Goal: Task Accomplishment & Management: Complete application form

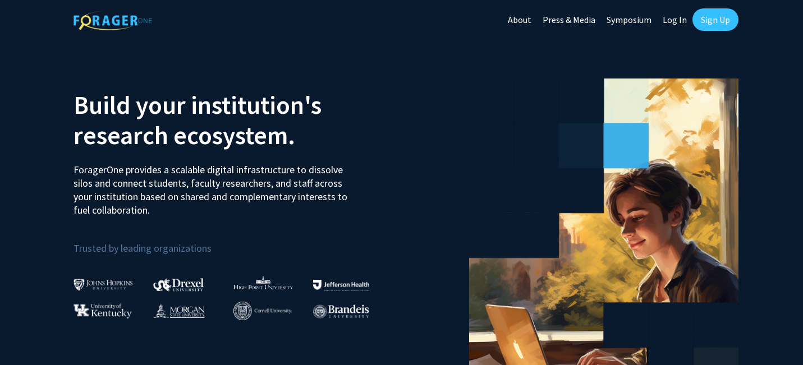
click at [719, 24] on link "Sign Up" at bounding box center [715, 19] width 46 height 22
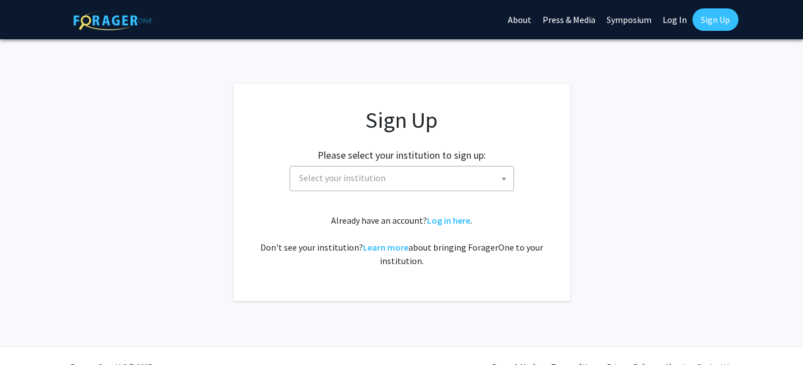
click at [410, 182] on span "Select your institution" at bounding box center [404, 178] width 219 height 23
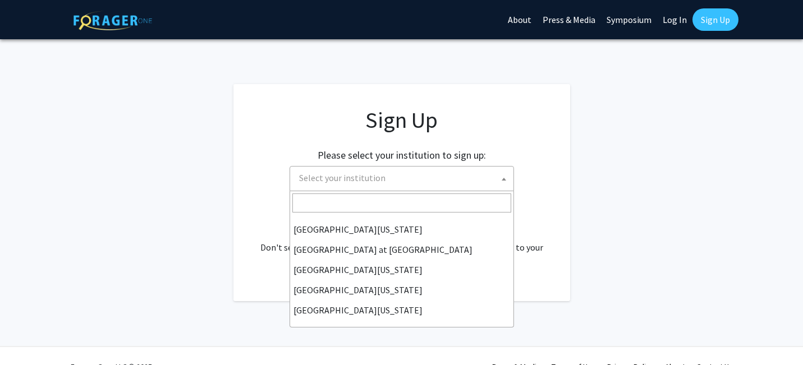
scroll to position [8, 0]
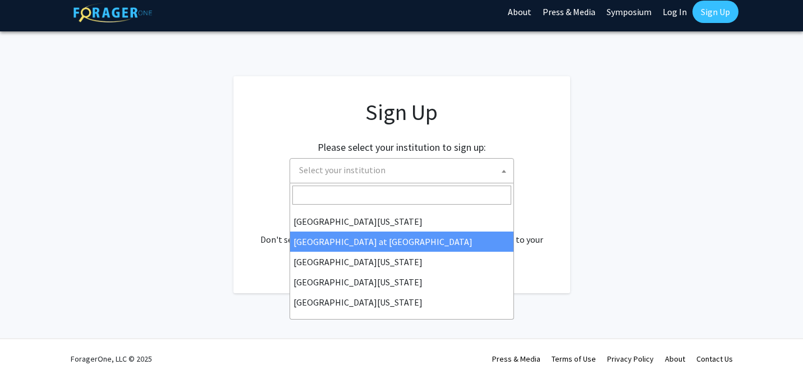
select select "18"
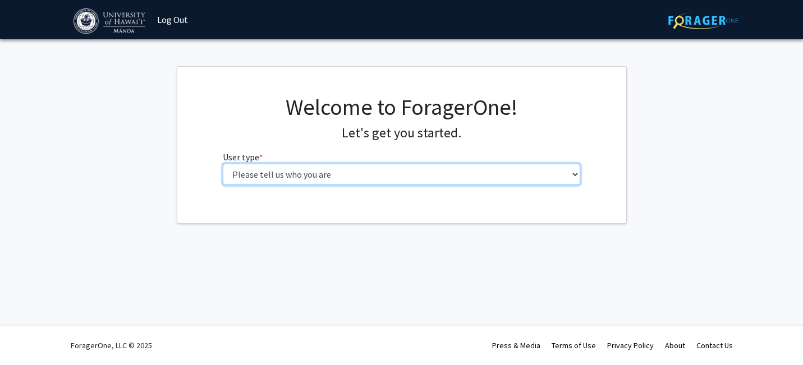
click at [384, 172] on select "Please tell us who you are Undergraduate Student Master's Student Doctoral Cand…" at bounding box center [401, 174] width 357 height 21
select select "1: undergrad"
click at [223, 164] on select "Please tell us who you are Undergraduate Student Master's Student Doctoral Cand…" at bounding box center [401, 174] width 357 height 21
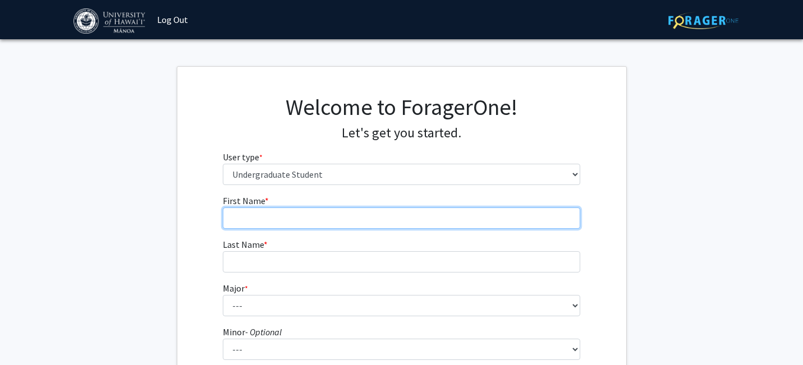
click at [382, 215] on input "First Name * required" at bounding box center [401, 218] width 357 height 21
type input "Mackenzie"
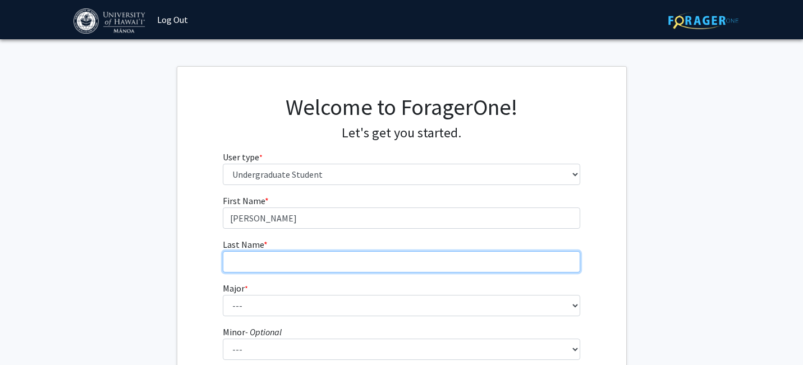
click at [313, 267] on input "Last Name * required" at bounding box center [401, 261] width 357 height 21
type input "Lam"
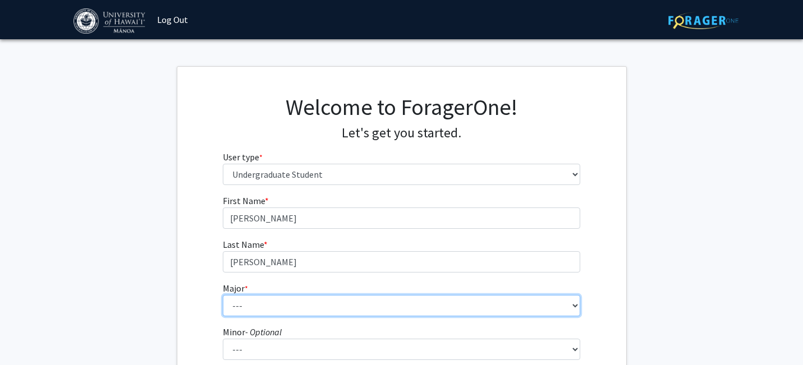
click at [237, 303] on select "--- Accounting American Studies Animal Sciences Anthropology Art Art History As…" at bounding box center [401, 305] width 357 height 21
select select "13: 1395"
click at [223, 295] on select "--- Accounting American Studies Animal Sciences Anthropology Art Art History As…" at bounding box center [401, 305] width 357 height 21
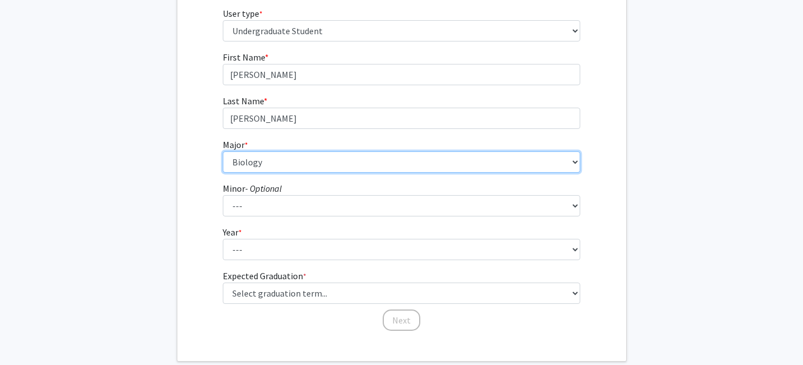
scroll to position [170, 0]
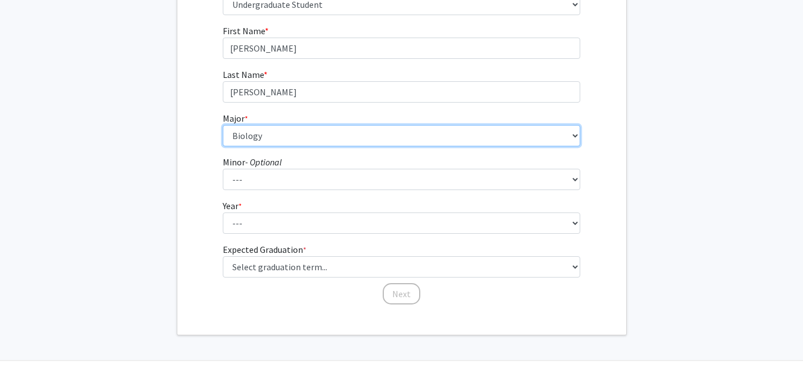
click at [288, 134] on select "--- Accounting American Studies Animal Sciences Anthropology Art Art History As…" at bounding box center [401, 135] width 357 height 21
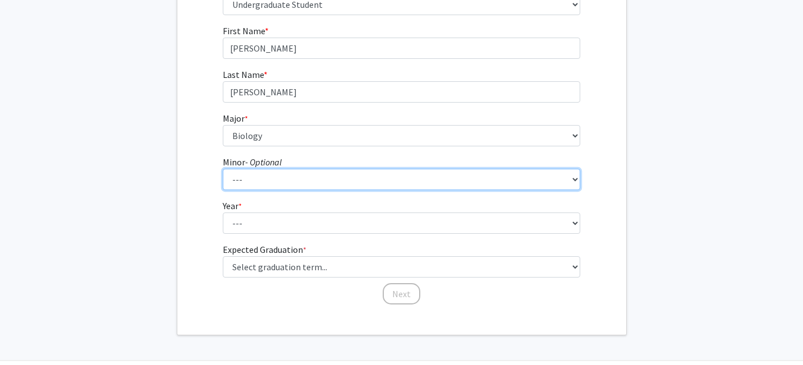
click at [311, 175] on select "--- American Studies Anthropology Art Art History Asian Studies Astronomy Astro…" at bounding box center [401, 179] width 357 height 21
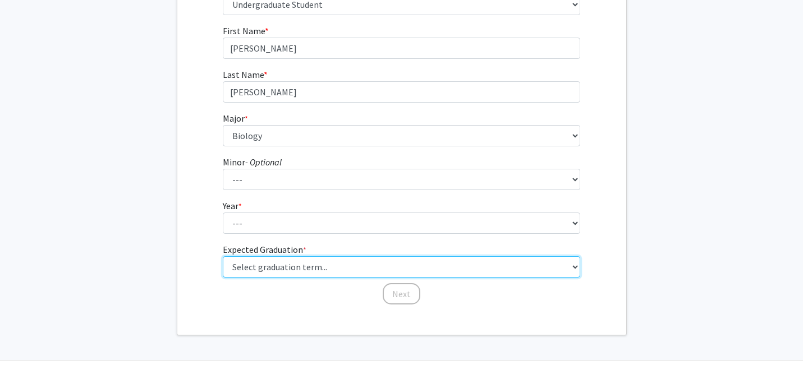
click at [281, 265] on select "Select graduation term... Spring 2025 Summer 2025 Fall 2025 Winter 2025 Spring …" at bounding box center [401, 266] width 357 height 21
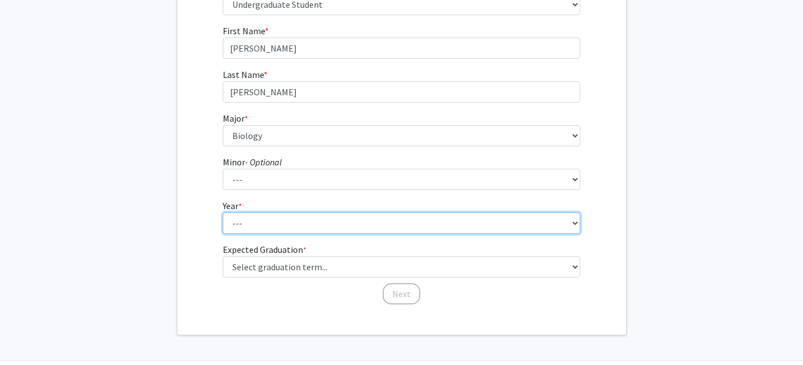
click at [265, 227] on select "--- First-year Sophomore Junior Senior Postbaccalaureate Certificate" at bounding box center [401, 223] width 357 height 21
select select "2: sophomore"
click at [223, 213] on select "--- First-year Sophomore Junior Senior Postbaccalaureate Certificate" at bounding box center [401, 223] width 357 height 21
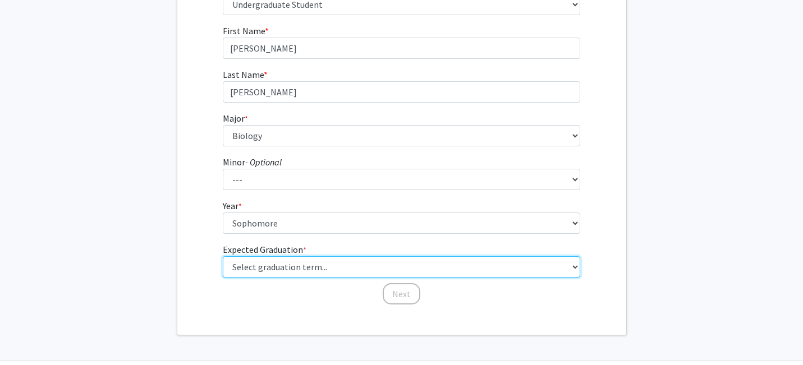
click at [270, 264] on select "Select graduation term... Spring 2025 Summer 2025 Fall 2025 Winter 2025 Spring …" at bounding box center [401, 266] width 357 height 21
select select "13: spring_2028"
click at [223, 256] on select "Select graduation term... Spring 2025 Summer 2025 Fall 2025 Winter 2025 Spring …" at bounding box center [401, 266] width 357 height 21
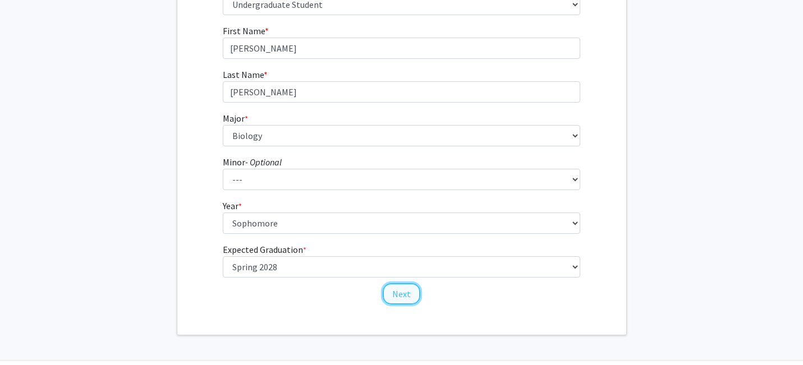
click at [403, 297] on button "Next" at bounding box center [402, 293] width 38 height 21
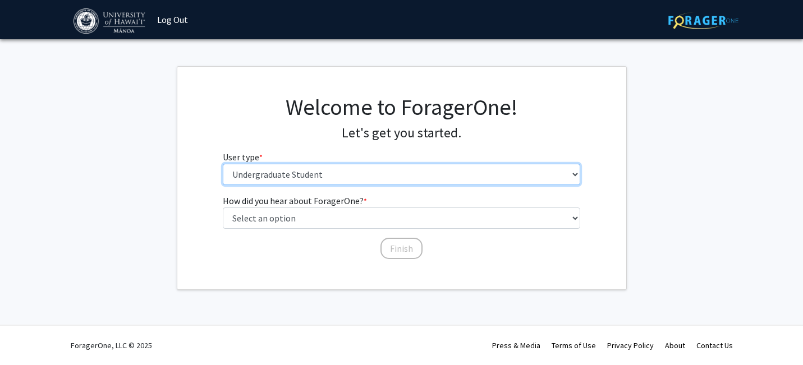
click at [292, 177] on select "Please tell us who you are Undergraduate Student Master's Student Doctoral Cand…" at bounding box center [401, 174] width 357 height 21
click at [223, 164] on select "Please tell us who you are Undergraduate Student Master's Student Doctoral Cand…" at bounding box center [401, 174] width 357 height 21
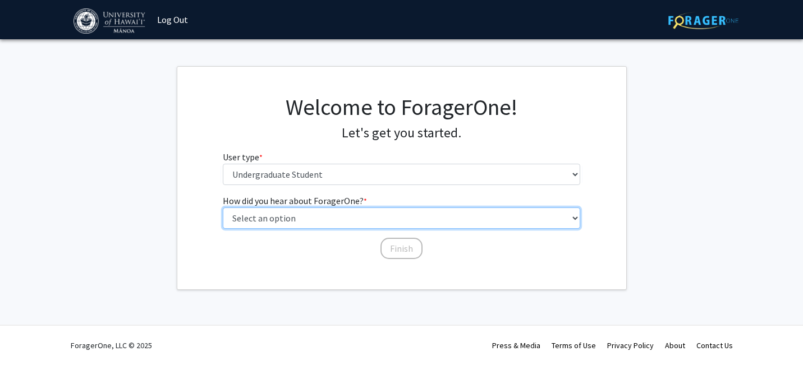
click at [288, 223] on select "Select an option Peer/student recommendation Faculty/staff recommendation Unive…" at bounding box center [401, 218] width 357 height 21
select select "2: faculty_recommendation"
click at [223, 208] on select "Select an option Peer/student recommendation Faculty/staff recommendation Unive…" at bounding box center [401, 218] width 357 height 21
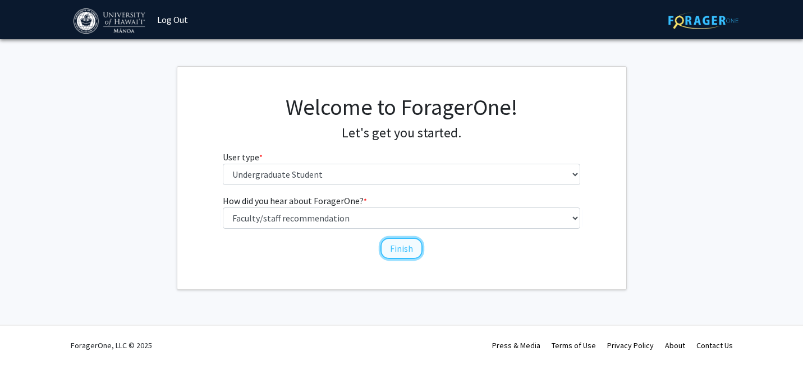
click at [401, 251] on button "Finish" at bounding box center [401, 248] width 42 height 21
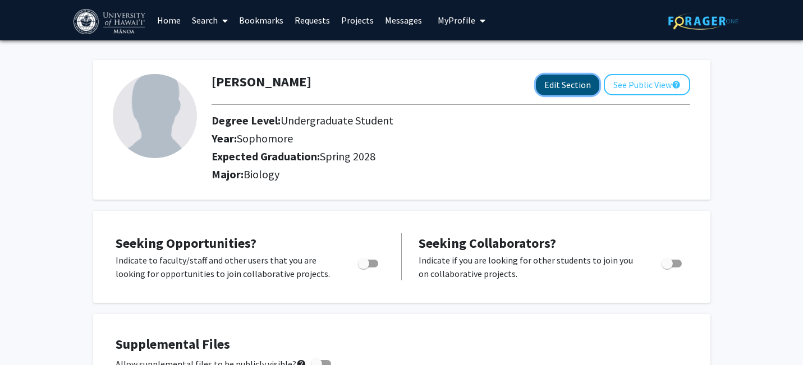
click at [559, 86] on button "Edit Section" at bounding box center [567, 85] width 63 height 21
select select "sophomore"
select select "41: spring_2028"
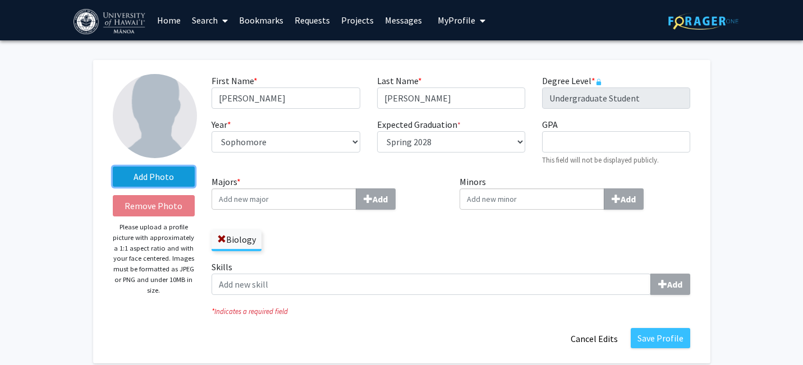
click at [175, 175] on label "Add Photo" at bounding box center [154, 177] width 82 height 20
click at [0, 0] on input "Add Photo" at bounding box center [0, 0] width 0 height 0
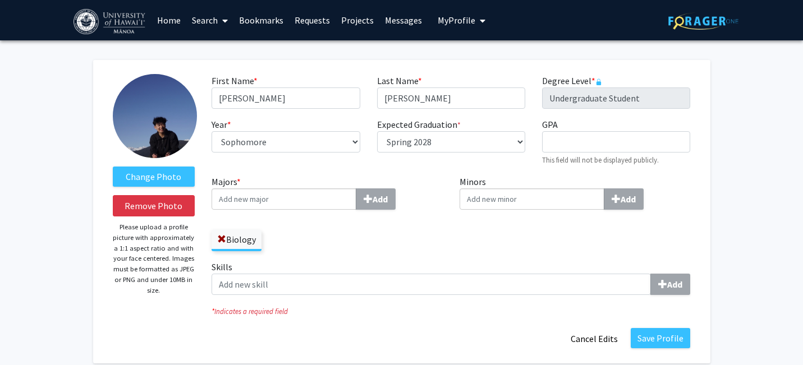
drag, startPoint x: 166, startPoint y: 136, endPoint x: 166, endPoint y: 128, distance: 7.9
click at [577, 141] on input "GPA required" at bounding box center [616, 141] width 148 height 21
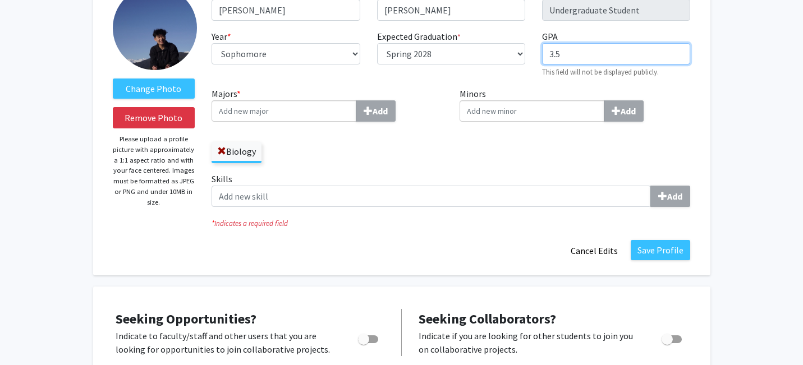
scroll to position [91, 0]
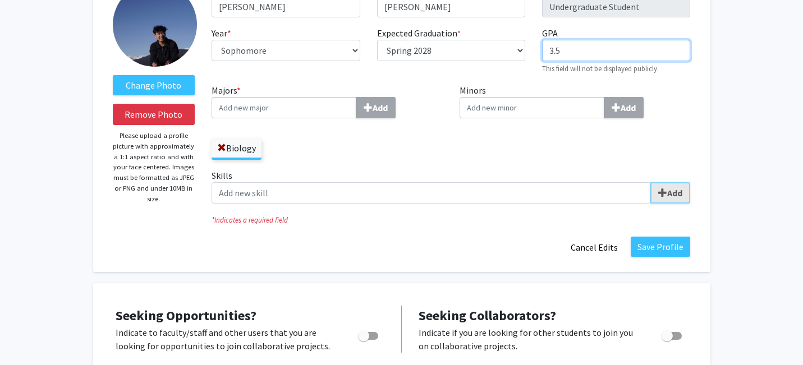
type input "3.5"
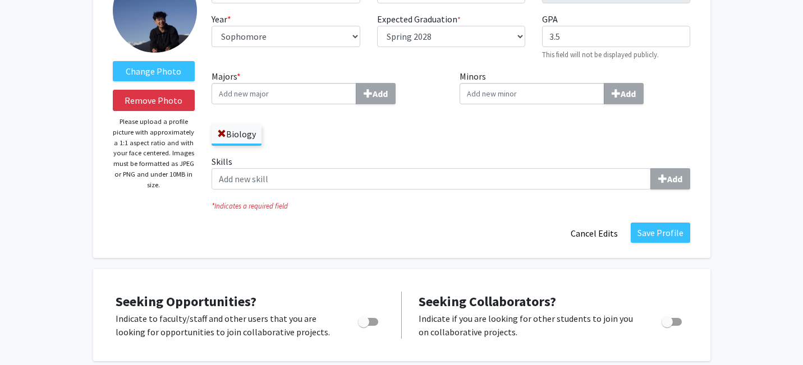
scroll to position [141, 0]
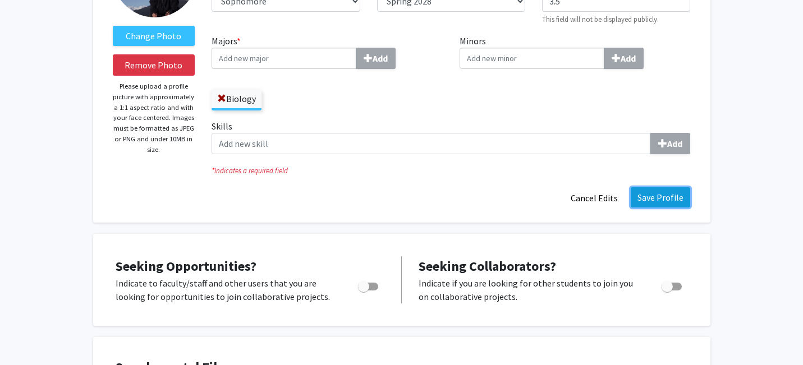
click at [663, 203] on button "Save Profile" at bounding box center [660, 197] width 59 height 20
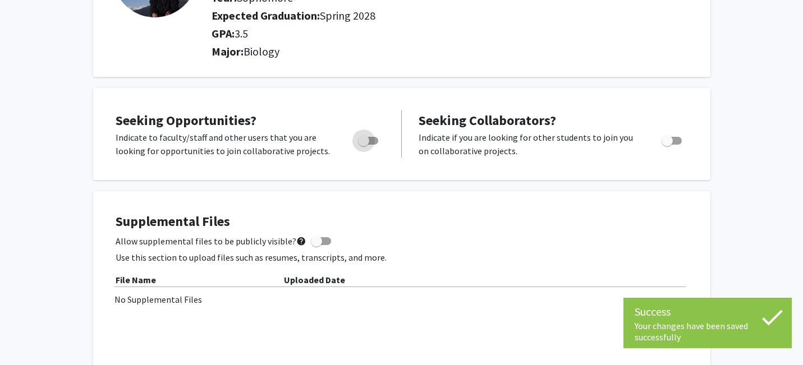
click at [375, 137] on span "Toggle" at bounding box center [368, 141] width 20 height 8
click at [364, 145] on input "Are you actively seeking opportunities?" at bounding box center [363, 145] width 1 height 1
checkbox input "true"
click at [674, 143] on span "Toggle" at bounding box center [672, 141] width 20 height 8
click at [667, 145] on input "Would you like to receive other student requests to work with you?" at bounding box center [667, 145] width 1 height 1
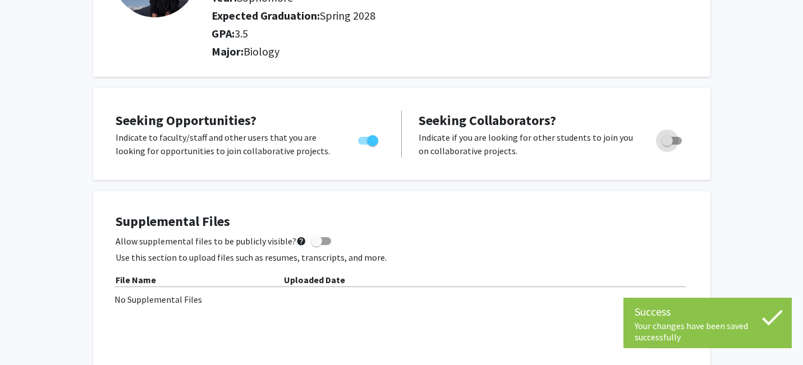
checkbox input "true"
click at [773, 316] on icon at bounding box center [772, 318] width 28 height 28
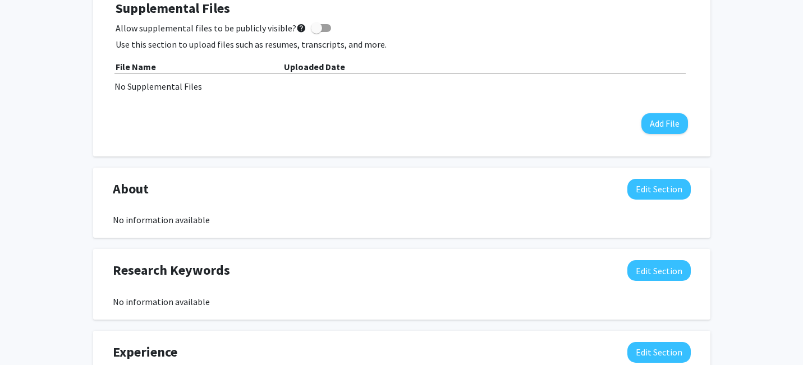
scroll to position [0, 0]
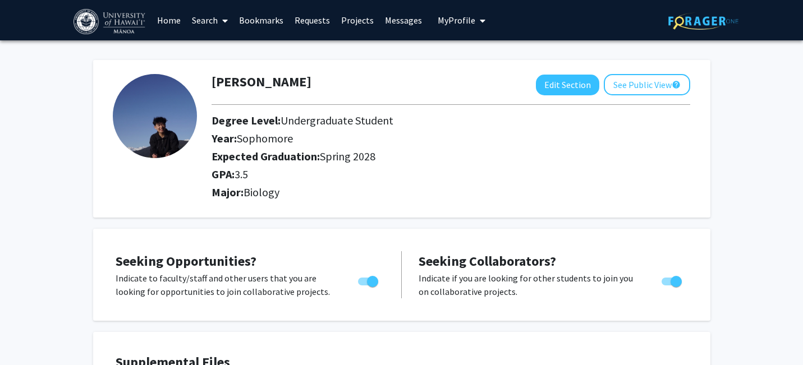
click at [366, 12] on link "Projects" at bounding box center [358, 20] width 44 height 39
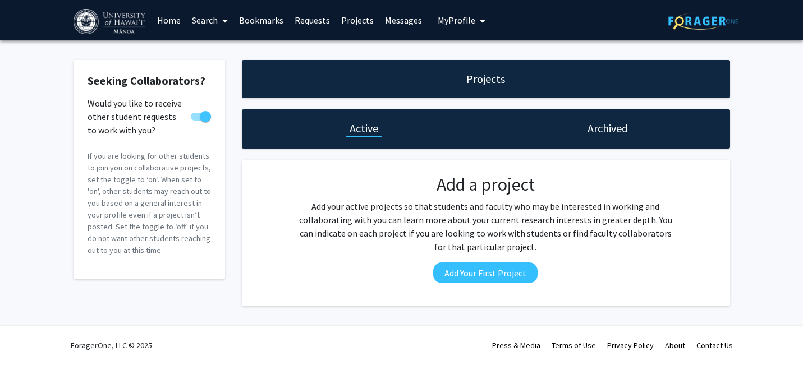
click at [451, 84] on div "Projects" at bounding box center [486, 79] width 488 height 38
click at [315, 22] on link "Requests" at bounding box center [312, 20] width 47 height 39
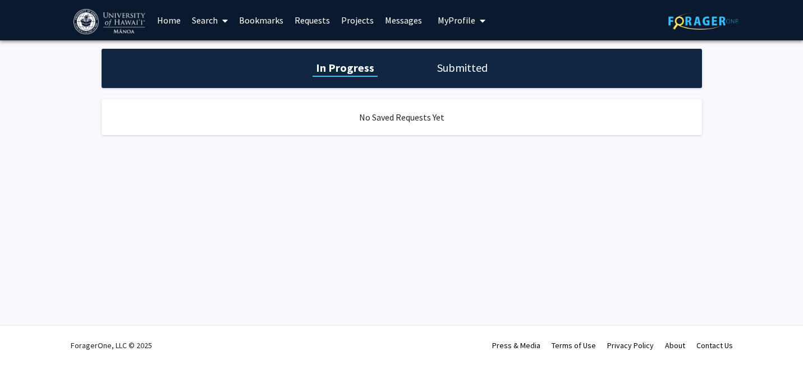
click at [260, 20] on link "Bookmarks" at bounding box center [261, 20] width 56 height 39
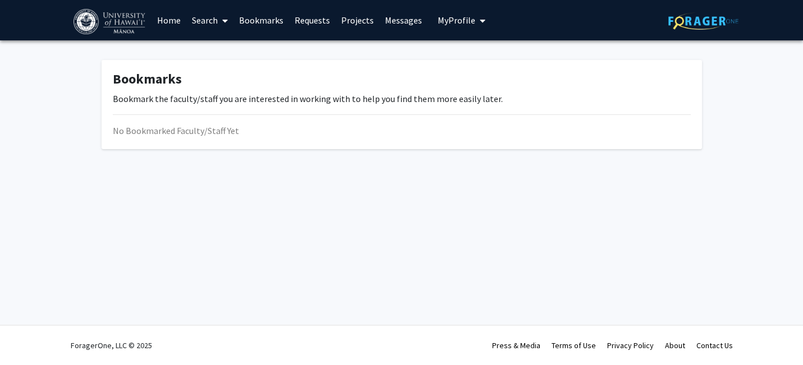
click at [200, 20] on link "Search" at bounding box center [209, 20] width 47 height 39
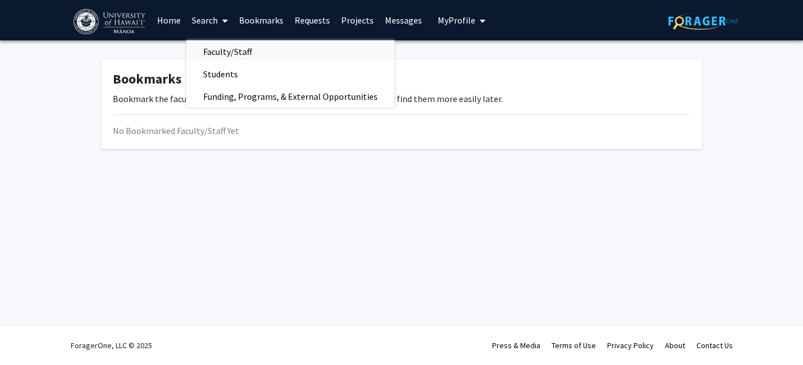
click at [223, 48] on span "Faculty/Staff" at bounding box center [227, 51] width 82 height 22
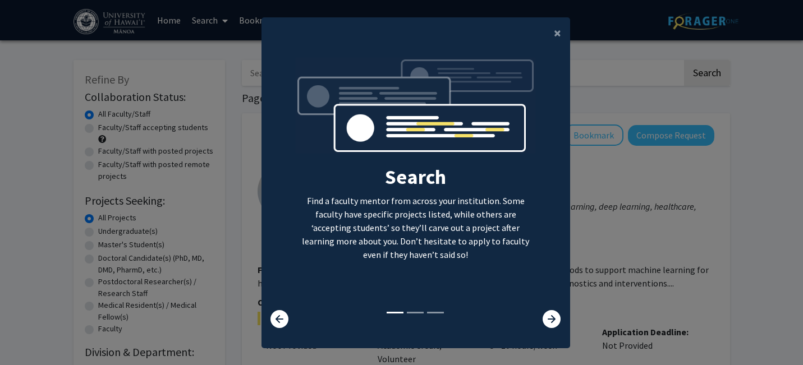
click at [542, 313] on div at bounding box center [543, 319] width 51 height 18
click at [544, 319] on icon at bounding box center [552, 319] width 18 height 18
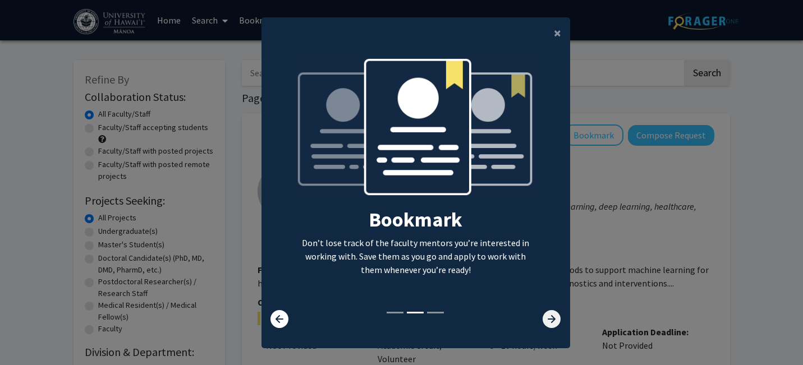
click at [544, 319] on icon at bounding box center [552, 319] width 18 height 18
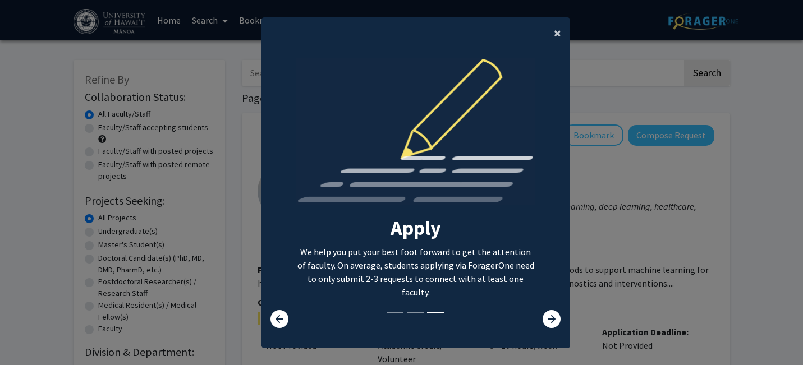
click at [557, 32] on span "×" at bounding box center [557, 32] width 7 height 17
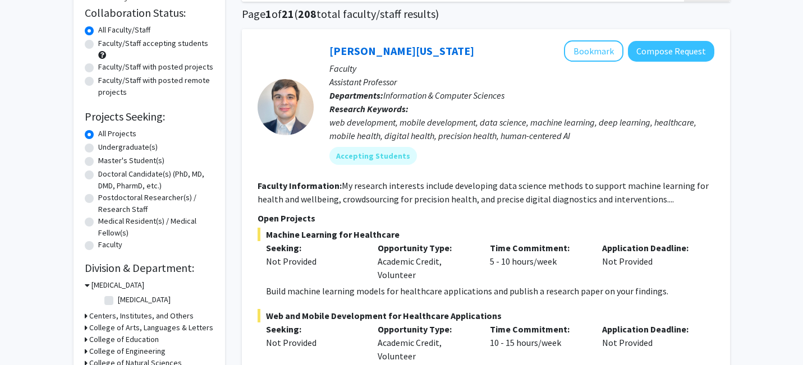
scroll to position [80, 0]
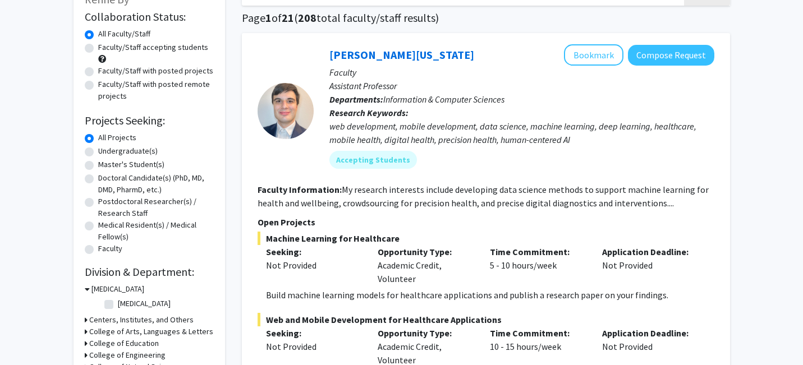
click at [98, 152] on label "Undergraduate(s)" at bounding box center [127, 151] width 59 height 12
click at [98, 152] on input "Undergraduate(s)" at bounding box center [101, 148] width 7 height 7
radio input "true"
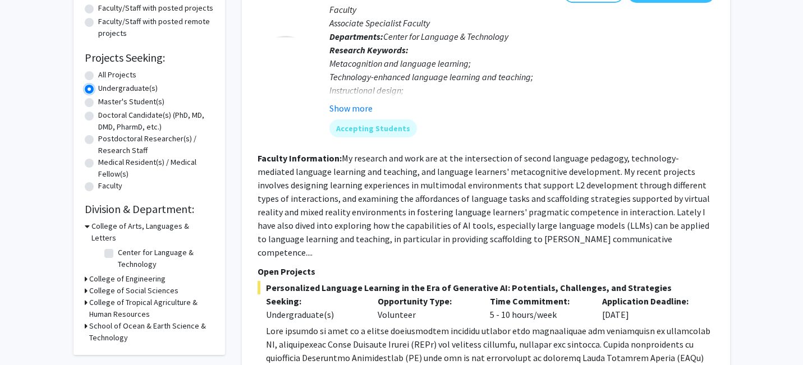
scroll to position [145, 0]
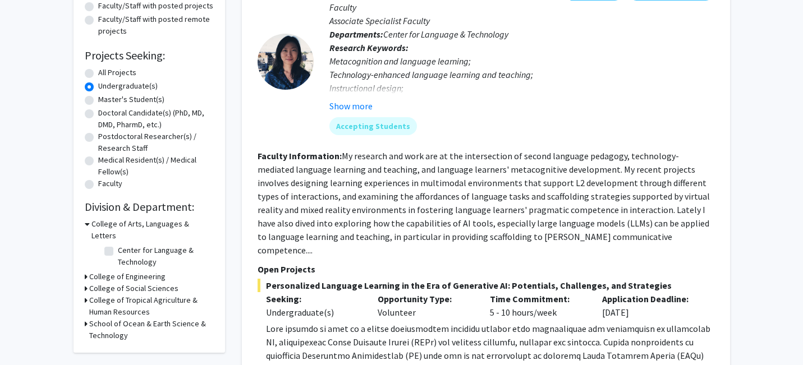
click at [102, 318] on h3 "School of Ocean & Earth Science & Technology" at bounding box center [151, 330] width 125 height 24
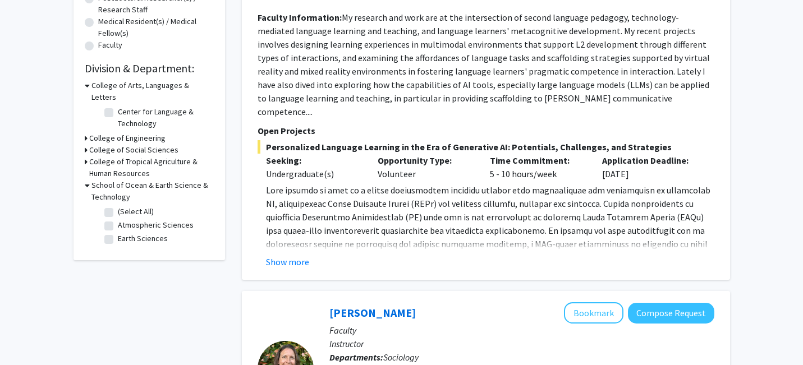
scroll to position [288, 0]
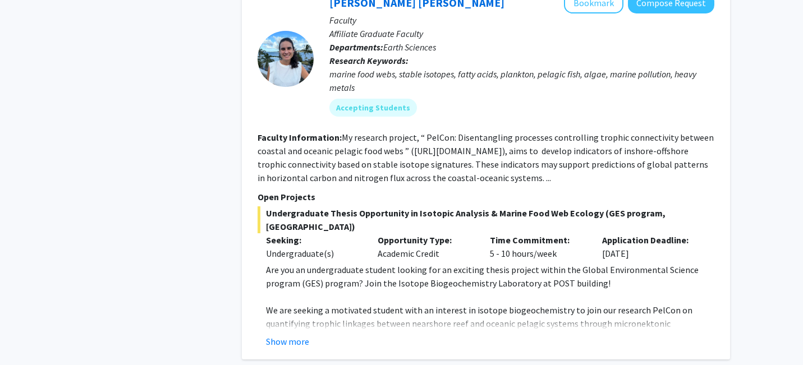
scroll to position [2071, 0]
click at [291, 334] on button "Show more" at bounding box center [287, 340] width 43 height 13
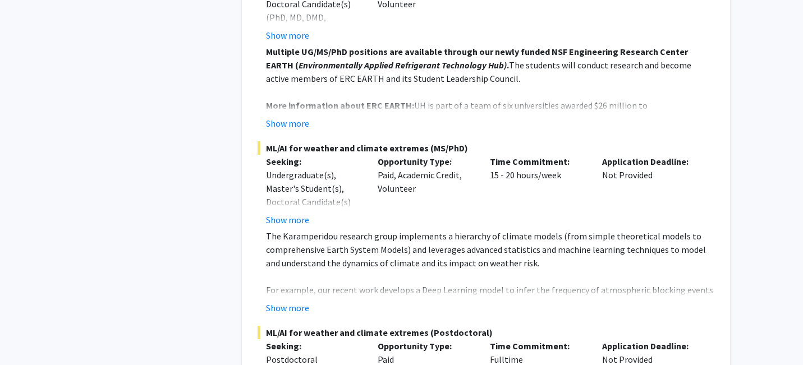
scroll to position [5682, 0]
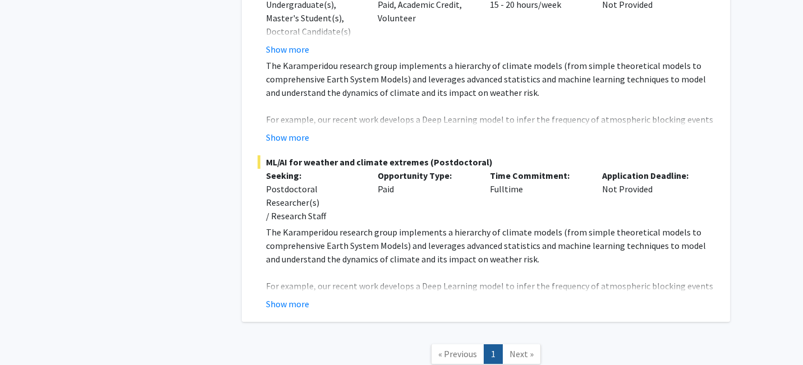
click at [711, 131] on div "Show more" at bounding box center [490, 137] width 448 height 13
